Goal: Find specific page/section: Find specific page/section

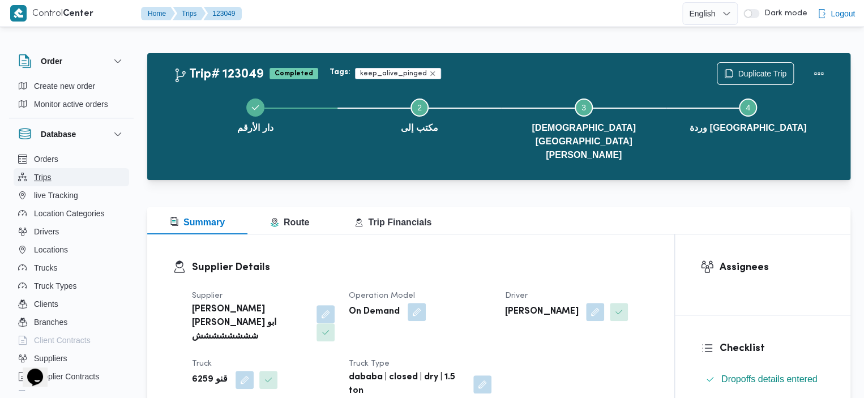
click at [52, 174] on button "Trips" at bounding box center [71, 177] width 115 height 18
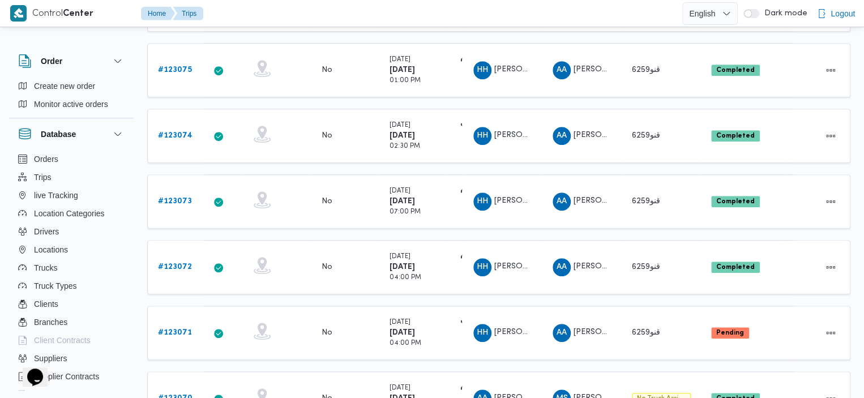
scroll to position [314, 0]
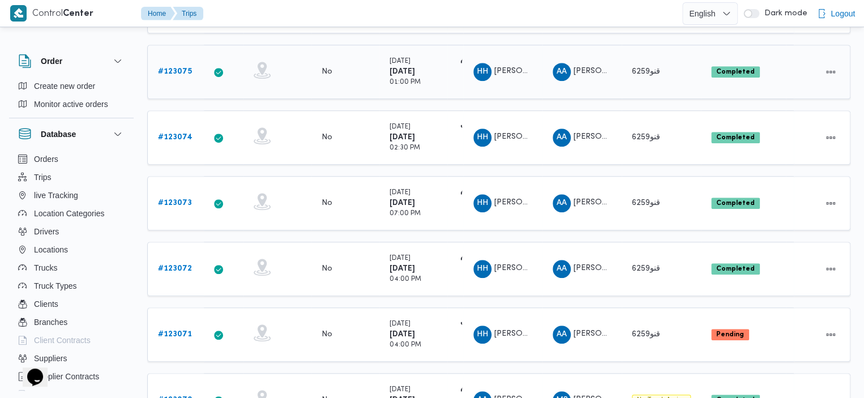
click at [177, 68] on b "# 123075" at bounding box center [175, 71] width 34 height 7
